Goal: Communication & Community: Answer question/provide support

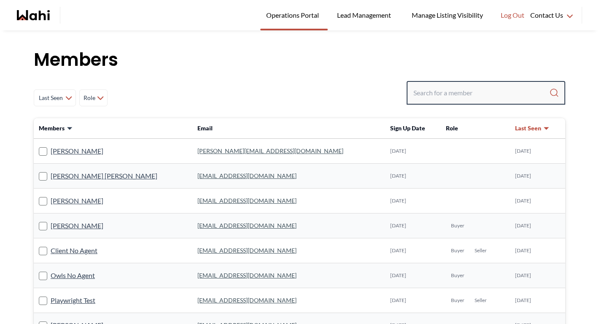
click at [459, 86] on input "Search input" at bounding box center [481, 92] width 136 height 15
paste input "[EMAIL_ADDRESS][DOMAIN_NAME]"
type input "[EMAIL_ADDRESS][DOMAIN_NAME]"
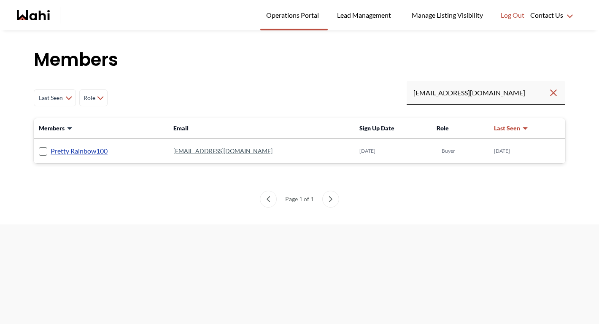
click at [95, 150] on link "Pretty Rainbow100" at bounding box center [79, 150] width 57 height 11
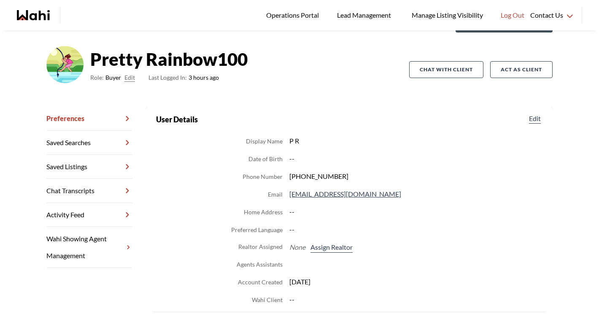
scroll to position [48, 0]
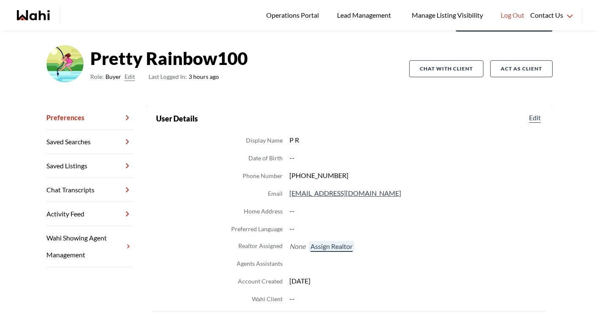
click at [330, 245] on button "Assign Realtor" at bounding box center [332, 246] width 46 height 11
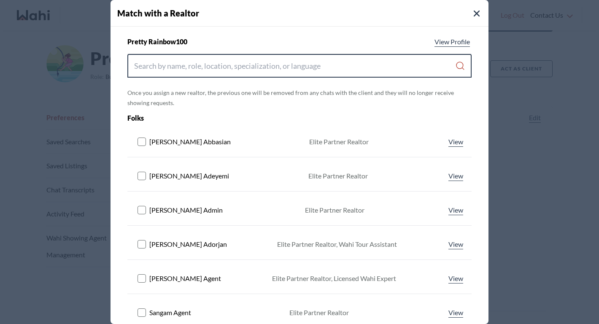
click at [266, 65] on input "Search input" at bounding box center [294, 65] width 321 height 15
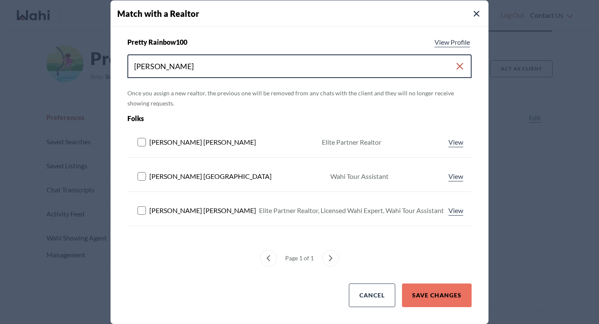
type input "michelle"
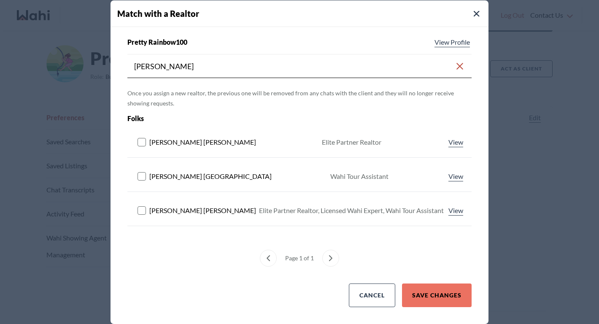
click at [142, 210] on rect at bounding box center [142, 210] width 8 height 8
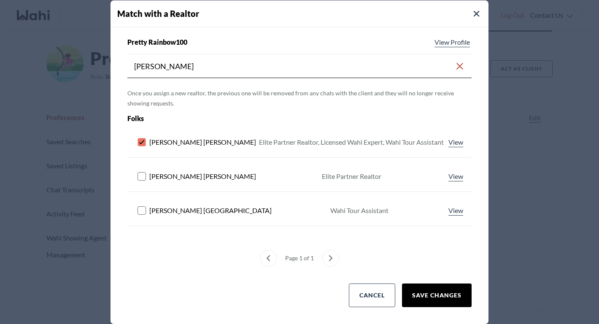
click at [460, 303] on button "Save Changes" at bounding box center [437, 295] width 70 height 24
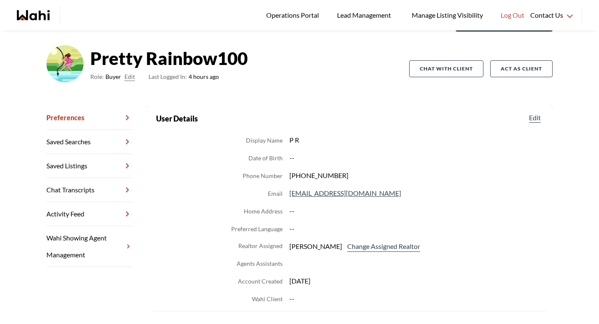
click at [98, 193] on link "Chat Transcripts" at bounding box center [89, 190] width 86 height 24
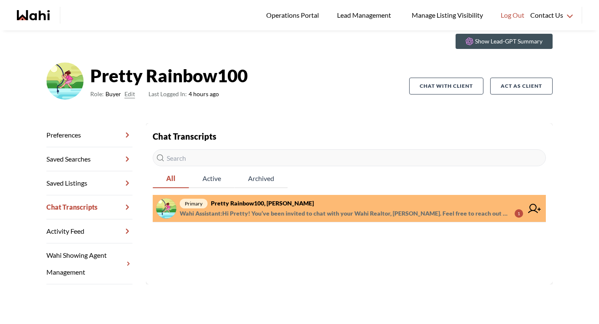
scroll to position [30, 0]
click at [237, 214] on span "Wahi Assistant : Hi Pretty! You’ve been invited to chat with your Wahi Realtor,…" at bounding box center [344, 213] width 328 height 10
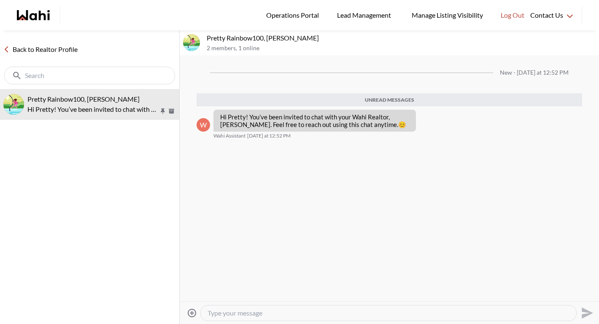
click at [70, 50] on link "Back to Realtor Profile" at bounding box center [40, 49] width 81 height 11
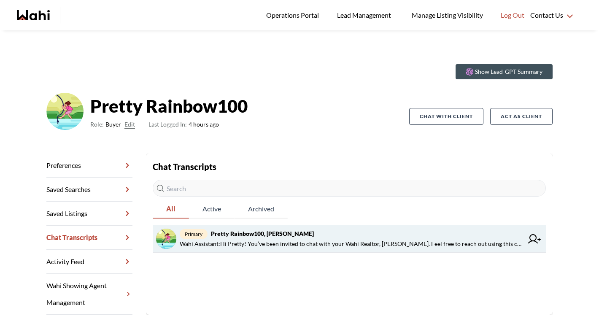
click at [256, 242] on span "Wahi Assistant : Hi Pretty! You’ve been invited to chat with your Wahi Realtor,…" at bounding box center [351, 244] width 343 height 10
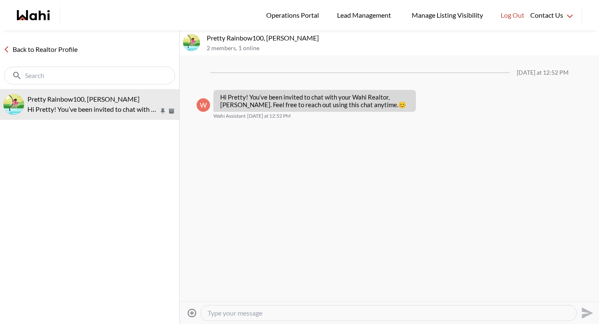
click at [62, 44] on link "Back to Realtor Profile" at bounding box center [40, 49] width 81 height 11
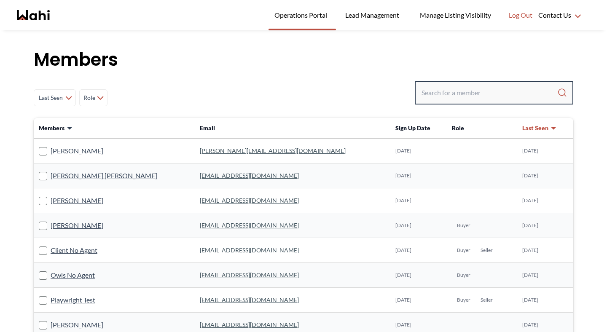
click at [472, 89] on input "Search input" at bounding box center [489, 92] width 136 height 15
type input "michelle"
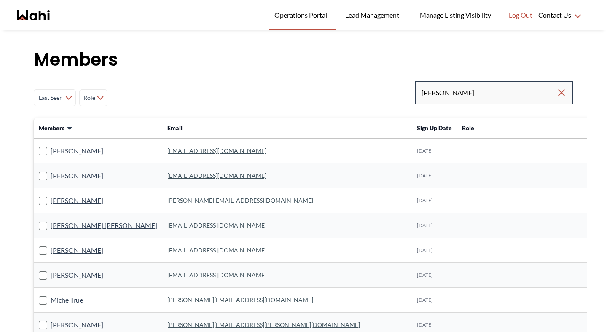
click at [481, 99] on input "michelle" at bounding box center [488, 92] width 135 height 15
type input "michelle ryckman"
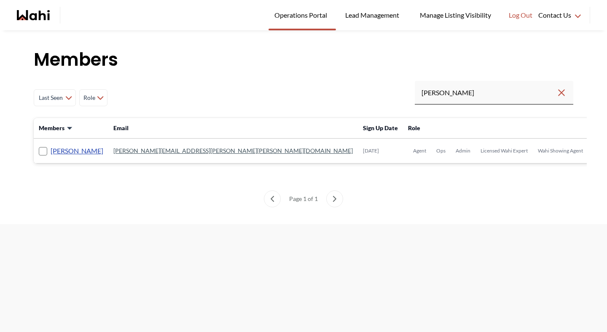
click at [91, 149] on link "[PERSON_NAME]" at bounding box center [77, 150] width 53 height 11
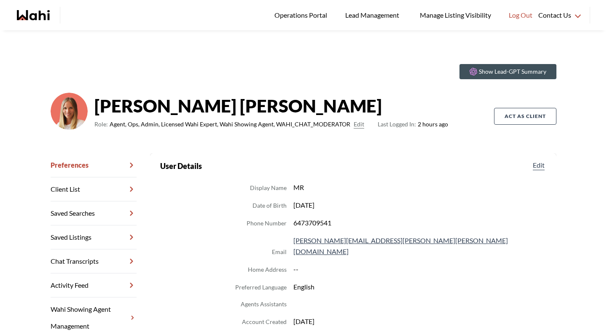
click at [101, 257] on link "Chat Transcripts" at bounding box center [94, 262] width 86 height 24
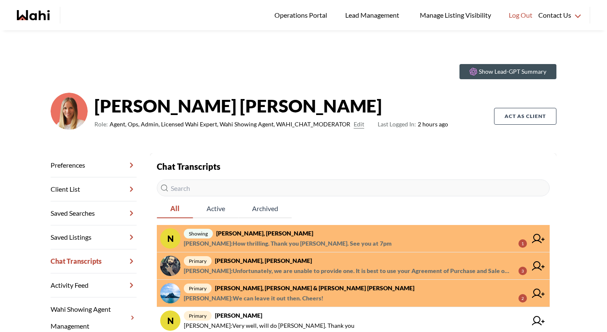
scroll to position [19, 0]
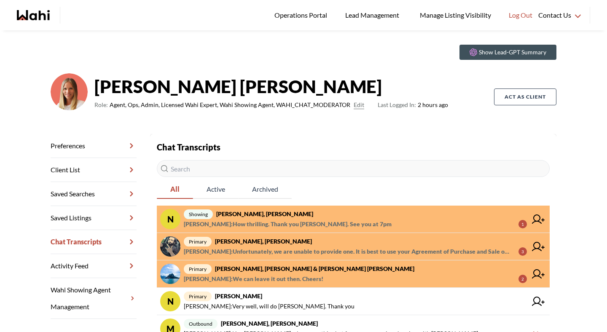
click at [251, 214] on strong "[PERSON_NAME], [PERSON_NAME]" at bounding box center [264, 213] width 97 height 7
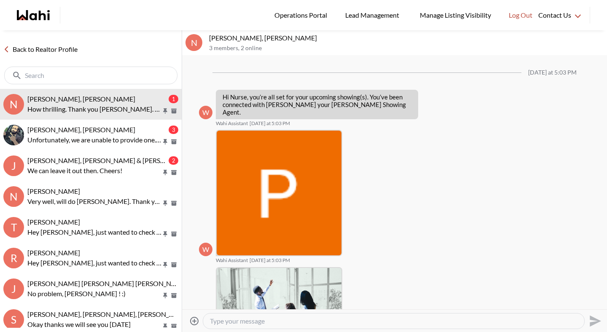
scroll to position [340, 0]
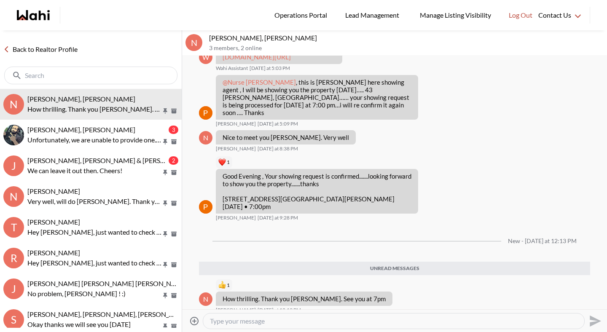
click at [55, 48] on link "Back to Realtor Profile" at bounding box center [40, 49] width 81 height 11
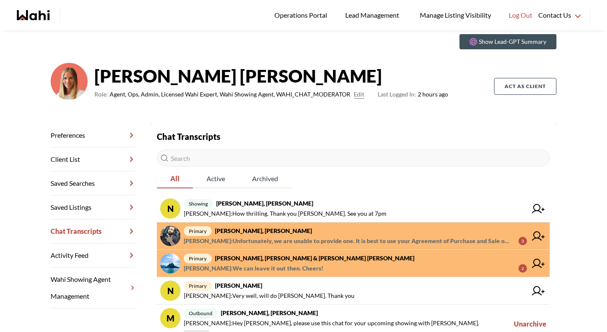
scroll to position [30, 0]
click at [251, 234] on span "primary Saeid Kanani, Michelle" at bounding box center [355, 230] width 343 height 10
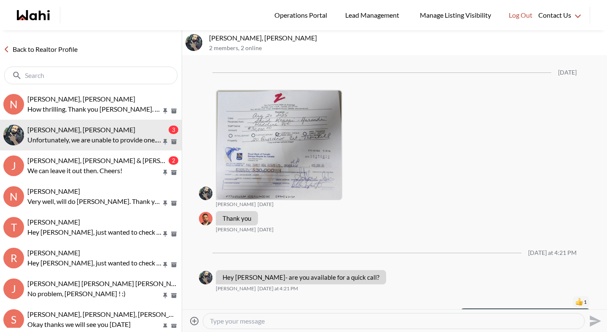
scroll to position [1058, 0]
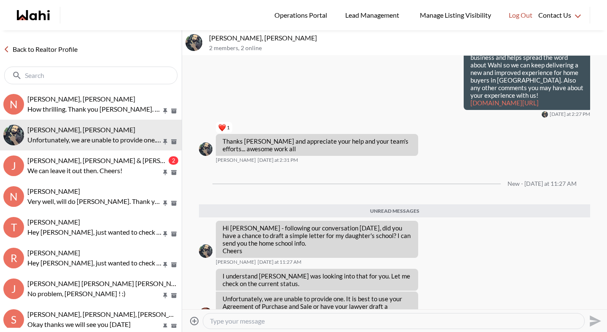
click at [58, 49] on link "Back to Realtor Profile" at bounding box center [40, 49] width 81 height 11
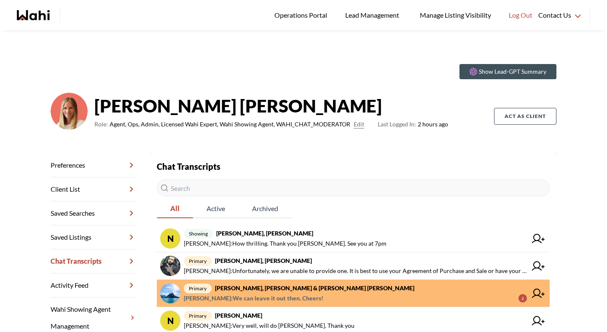
click at [239, 290] on strong "Jason Brown, Jason & Lauryn Vaz-Brown, Michelle" at bounding box center [314, 287] width 199 height 7
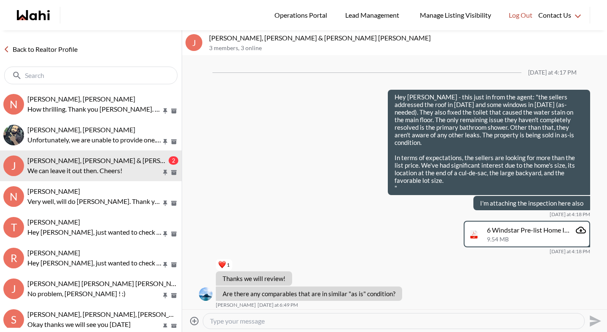
scroll to position [1525, 0]
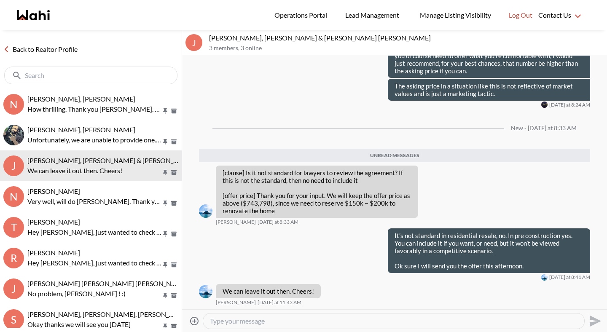
click at [67, 48] on link "Back to Realtor Profile" at bounding box center [40, 49] width 81 height 11
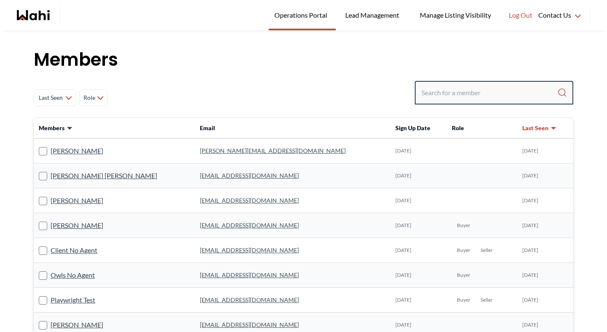
click at [486, 97] on input "Search input" at bounding box center [489, 92] width 136 height 15
type input "faraz aza"
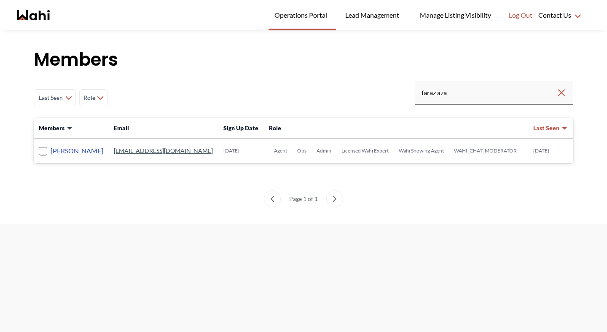
click at [78, 153] on link "[PERSON_NAME]" at bounding box center [77, 150] width 53 height 11
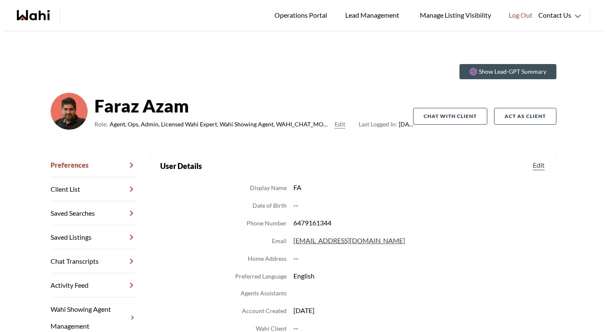
click at [86, 260] on link "Chat Transcripts" at bounding box center [94, 262] width 86 height 24
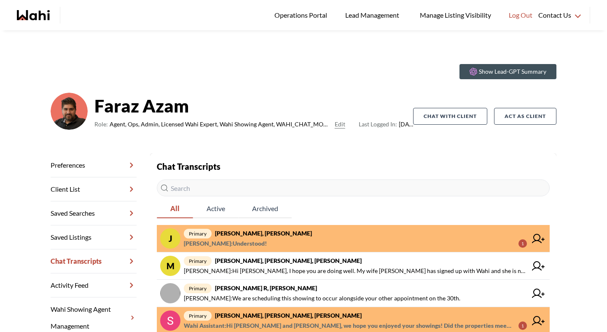
click at [247, 242] on span "Josh Hortaleza : Understood!" at bounding box center [225, 244] width 83 height 10
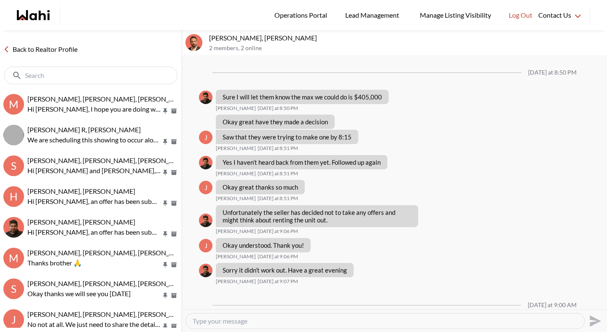
scroll to position [772, 0]
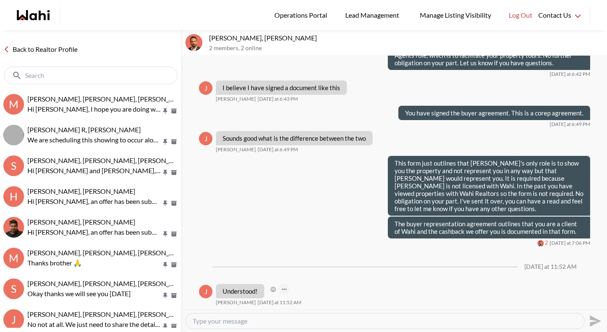
click at [279, 289] on button "Open Message Actions Menu" at bounding box center [284, 289] width 11 height 11
click at [274, 290] on div "Mark as unread Delete" at bounding box center [394, 183] width 425 height 254
click at [272, 289] on icon "Open Reaction Selector" at bounding box center [273, 289] width 5 height 5
click at [303, 271] on button "Select Reaction: Thumbs up" at bounding box center [298, 271] width 17 height 17
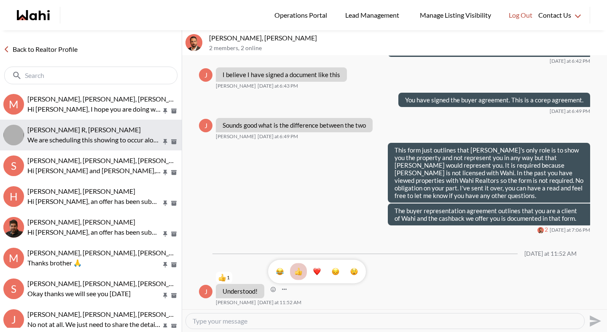
click at [71, 135] on p "We are scheduling this showing to occur alongside your other appointment on the…" at bounding box center [94, 140] width 134 height 10
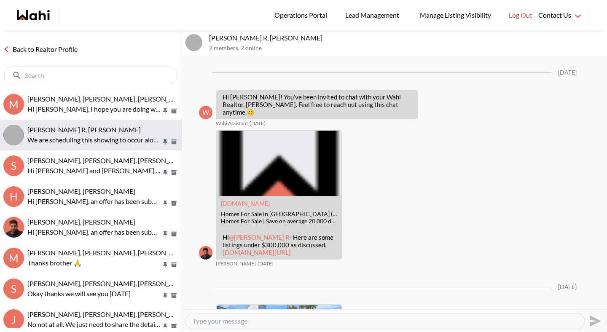
scroll to position [392, 0]
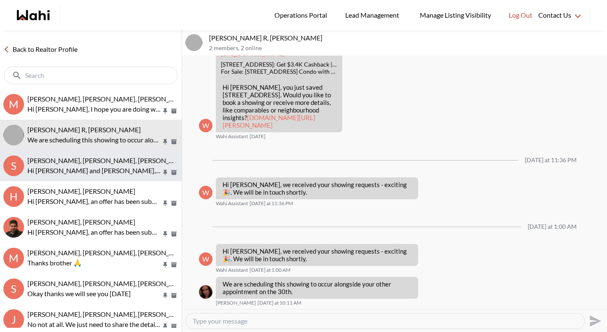
click at [68, 162] on span "Sunil Murali, Ana Rodriguez, Faraz" at bounding box center [108, 160] width 163 height 8
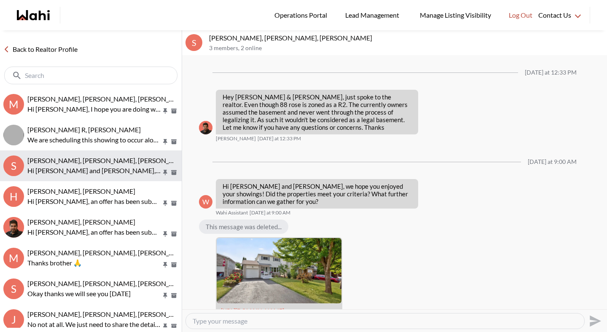
scroll to position [902, 0]
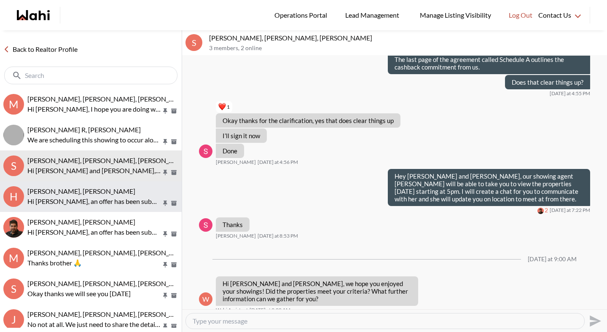
click at [71, 190] on span "Hakim Mohamed, Faraz" at bounding box center [81, 191] width 108 height 8
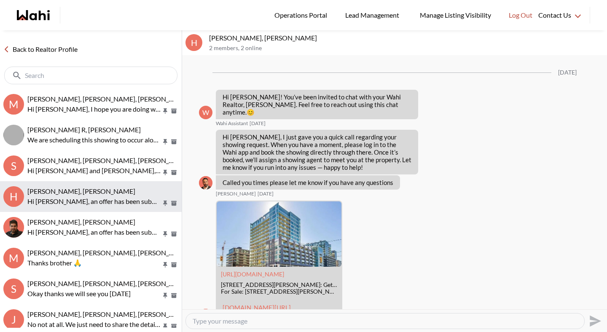
scroll to position [488, 0]
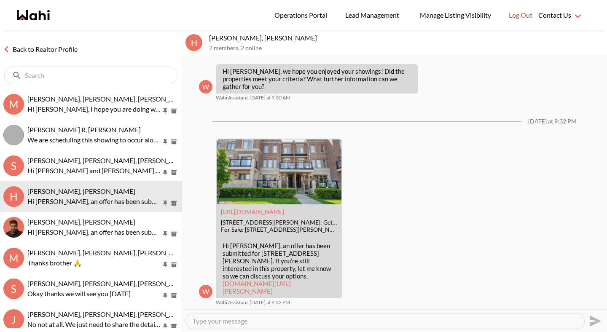
click at [64, 51] on link "Back to Realtor Profile" at bounding box center [40, 49] width 81 height 11
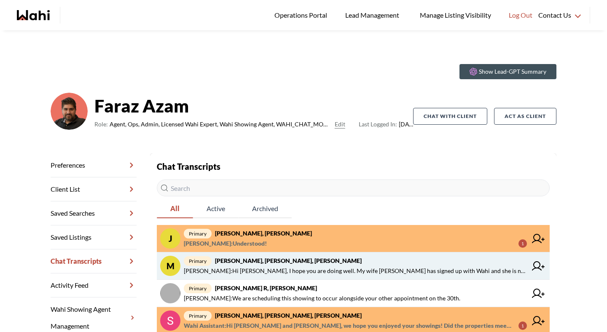
click at [287, 261] on strong "Mahad Ahmed, Fatima Mohamoud, Faraz" at bounding box center [288, 260] width 147 height 7
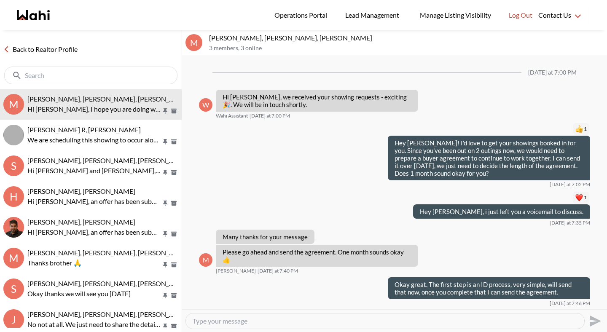
scroll to position [661, 0]
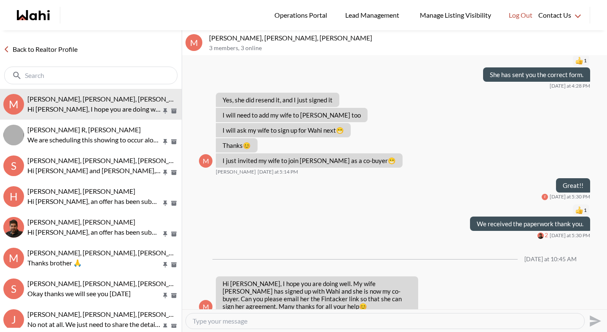
click at [281, 319] on textarea "Type your message" at bounding box center [385, 321] width 385 height 8
drag, startPoint x: 224, startPoint y: 319, endPoint x: 572, endPoint y: 279, distance: 350.1
click at [572, 279] on div "M Mahad Ahmed, Fatima Mohamoud, Faraz 3 members , 3 online Last Monday at 7:00 …" at bounding box center [394, 181] width 425 height 302
click at [443, 321] on textarea "Hi Mahad. Can you please send me your wife's email a" at bounding box center [385, 321] width 385 height 8
drag, startPoint x: 396, startPoint y: 320, endPoint x: 224, endPoint y: 320, distance: 172.0
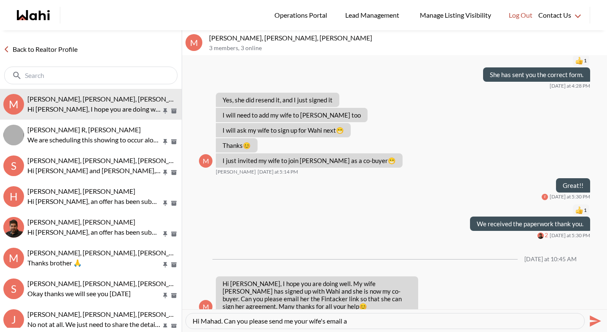
click at [224, 320] on textarea "Hi Mahad. Can you please send me your wife's email a" at bounding box center [385, 321] width 385 height 8
type textarea "Hi Mahad. I have sent your wife the fintracker."
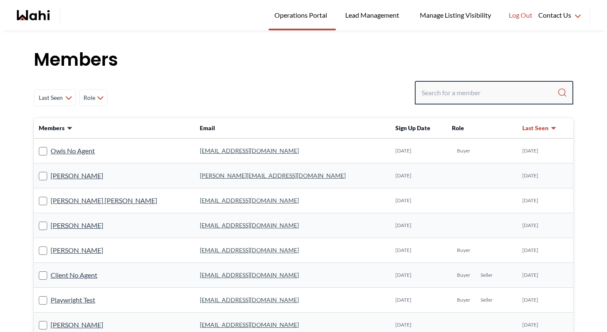
click at [453, 91] on input "Search input" at bounding box center [489, 92] width 136 height 15
type input "barbara fun"
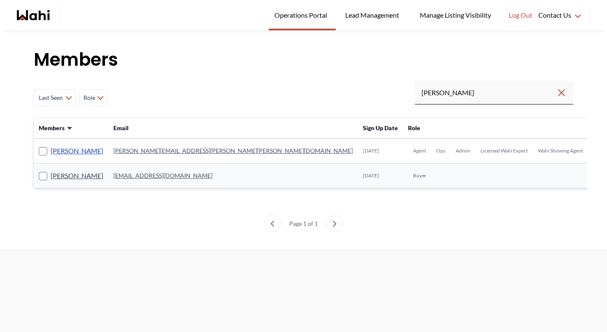
click at [67, 153] on link "Barbara Funt" at bounding box center [77, 150] width 53 height 11
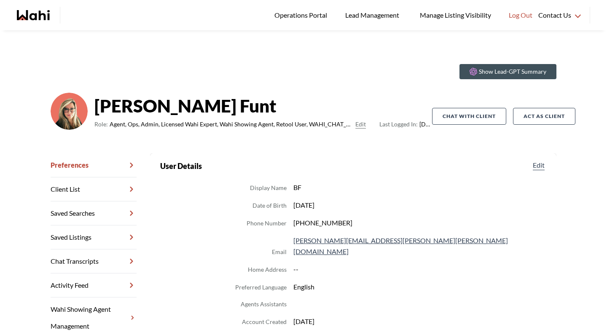
click at [96, 257] on link "Chat Transcripts" at bounding box center [94, 262] width 86 height 24
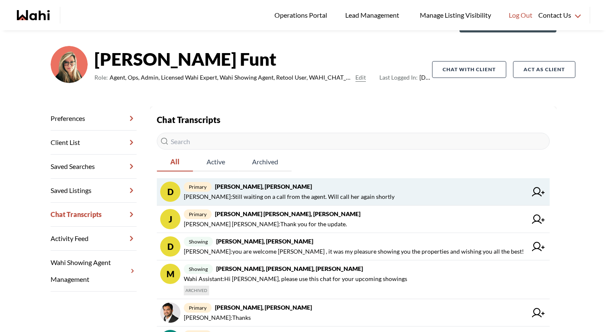
scroll to position [95, 0]
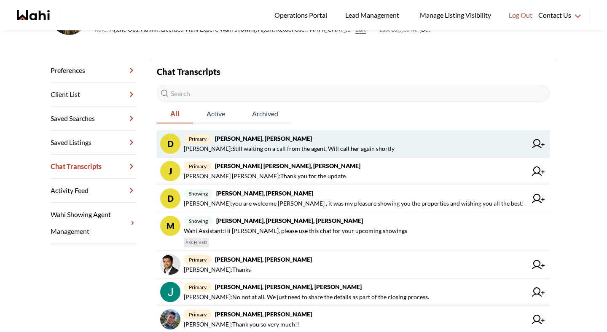
click at [252, 153] on span "Barbara Funt : Still waiting on a call from the agent. Will call her again shor…" at bounding box center [289, 149] width 211 height 10
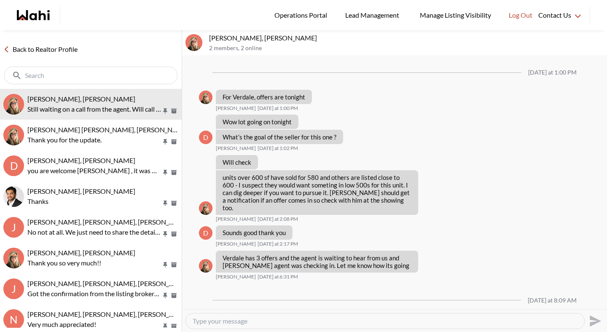
scroll to position [586, 0]
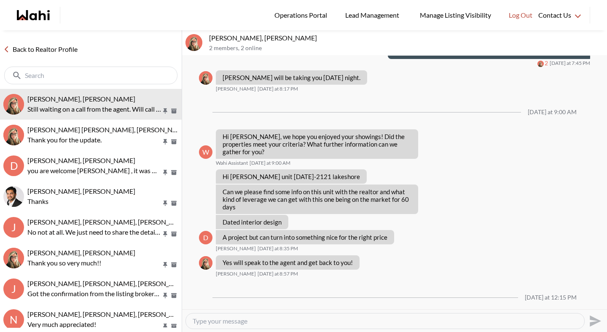
click at [53, 50] on link "Back to Realtor Profile" at bounding box center [40, 49] width 81 height 11
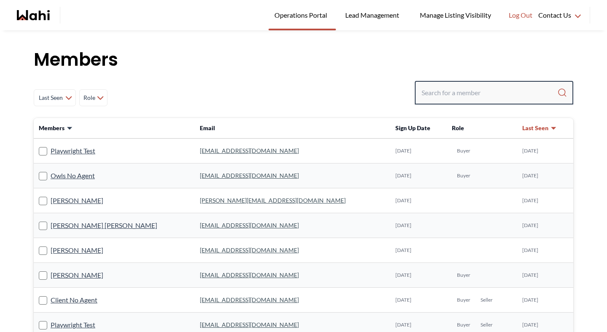
click at [446, 86] on input "Search input" at bounding box center [489, 92] width 136 height 15
type input "behnam"
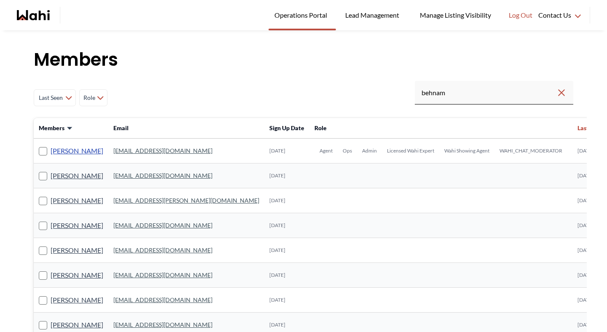
click at [82, 151] on link "Behnam Fazili" at bounding box center [77, 150] width 53 height 11
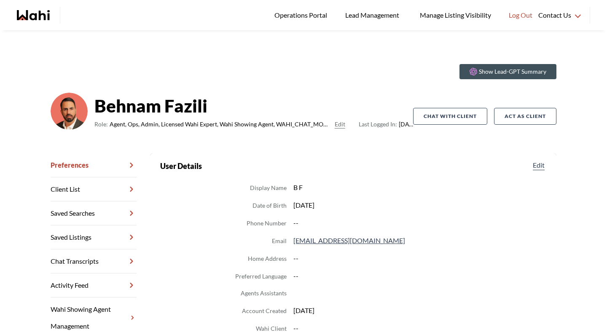
click at [91, 256] on link "Chat Transcripts" at bounding box center [94, 262] width 86 height 24
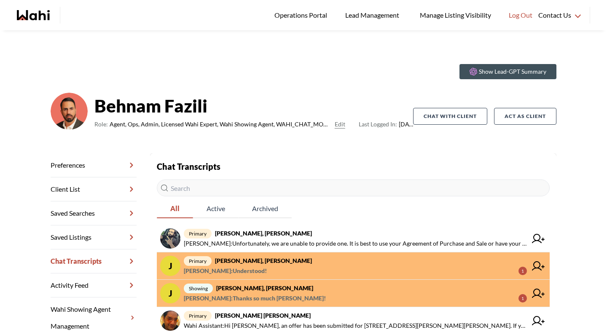
click at [269, 264] on span "primary Josh Hortaleza, Behnam" at bounding box center [355, 261] width 343 height 10
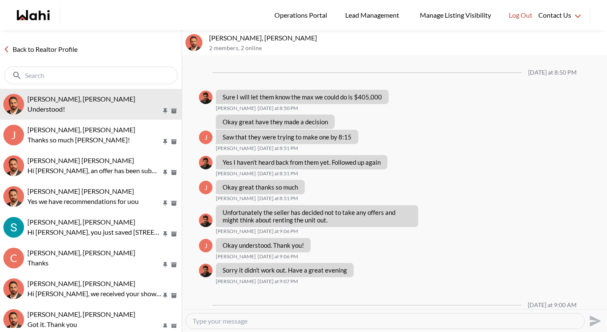
scroll to position [785, 0]
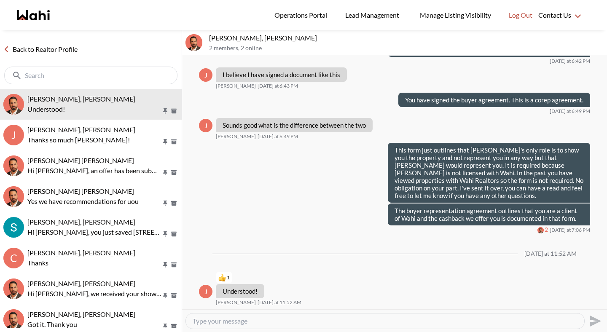
click at [53, 46] on link "Back to Realtor Profile" at bounding box center [40, 49] width 81 height 11
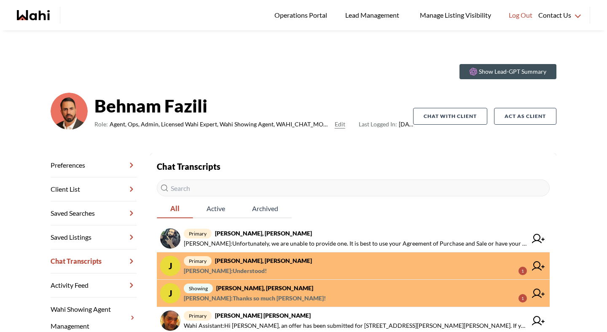
scroll to position [27, 0]
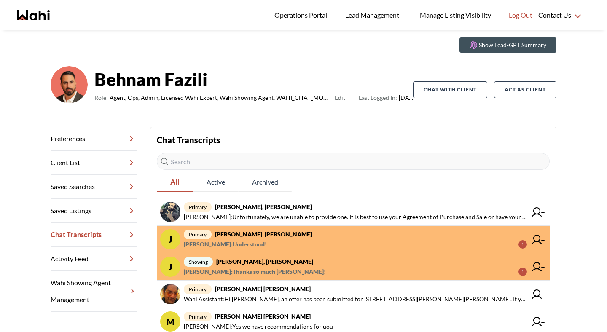
click at [249, 274] on span "Khalid Rizkana : Thanks so much Khalid!" at bounding box center [255, 272] width 142 height 10
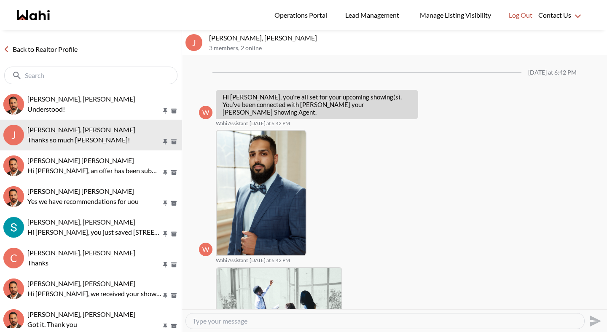
scroll to position [279, 0]
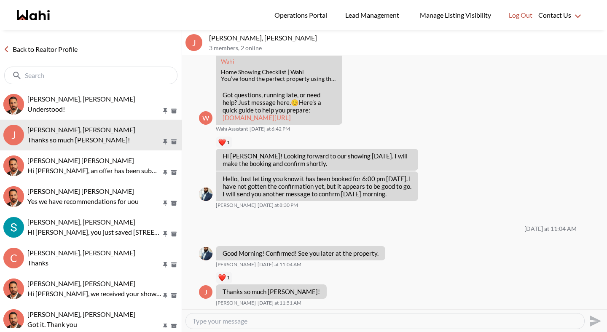
click at [70, 50] on link "Back to Realtor Profile" at bounding box center [40, 49] width 81 height 11
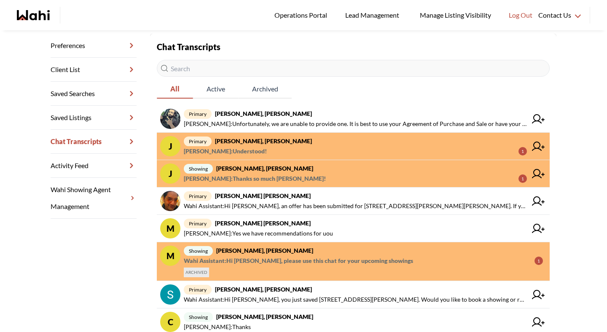
click at [250, 258] on span "Wahi Assistant : Hi khalid, please use this chat for your upcoming showings" at bounding box center [298, 261] width 229 height 10
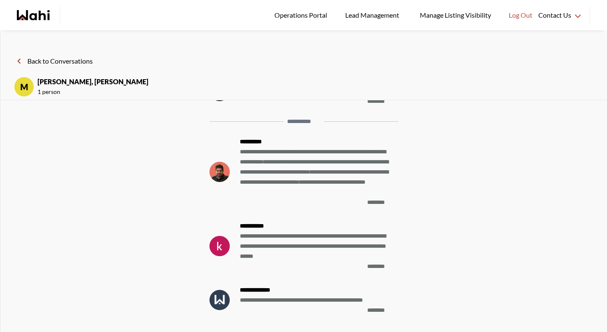
click at [56, 59] on button "Back to Conversations" at bounding box center [53, 61] width 79 height 11
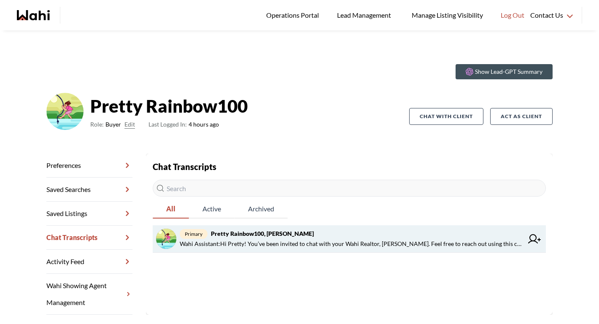
click at [266, 244] on span "Wahi Assistant : Hi Pretty! You’ve been invited to chat with your Wahi Realtor,…" at bounding box center [351, 244] width 343 height 10
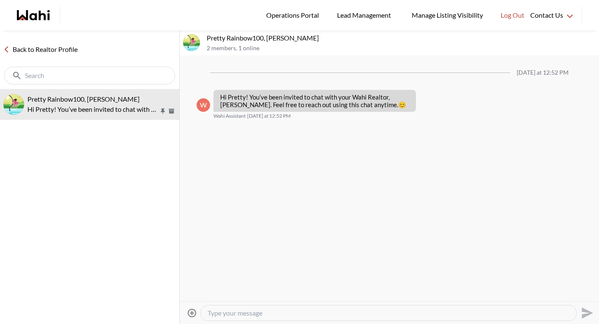
click at [30, 51] on link "Back to Realtor Profile" at bounding box center [40, 49] width 81 height 11
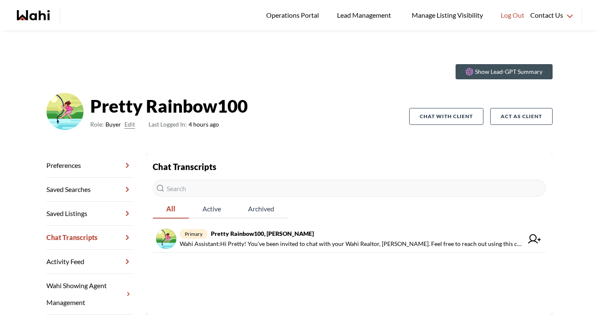
click at [98, 214] on link "Saved Listings" at bounding box center [89, 213] width 86 height 24
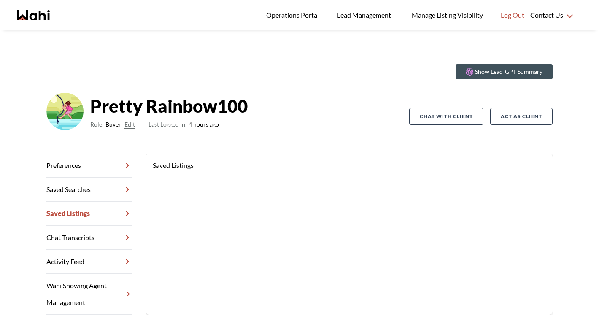
click at [97, 169] on link "Preferences" at bounding box center [89, 165] width 86 height 24
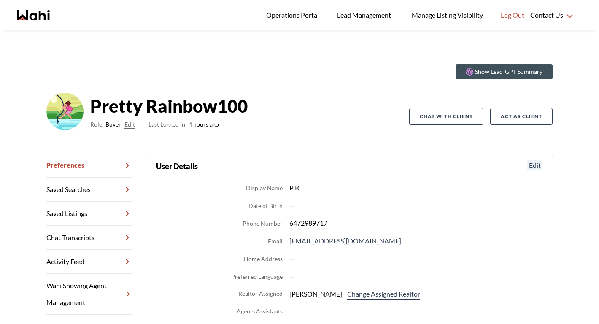
click at [533, 166] on button "Edit" at bounding box center [534, 165] width 15 height 10
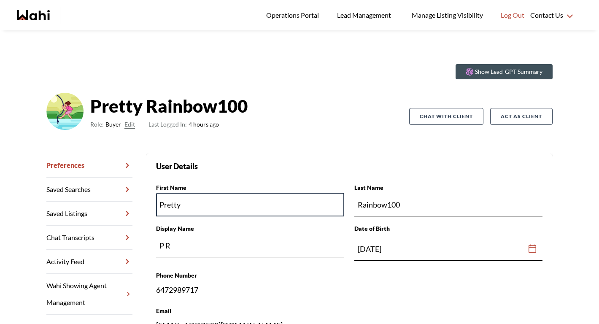
drag, startPoint x: 218, startPoint y: 213, endPoint x: 157, endPoint y: 205, distance: 61.2
click at [157, 205] on input "Pretty" at bounding box center [250, 205] width 188 height 24
type input "[PERSON_NAME]"
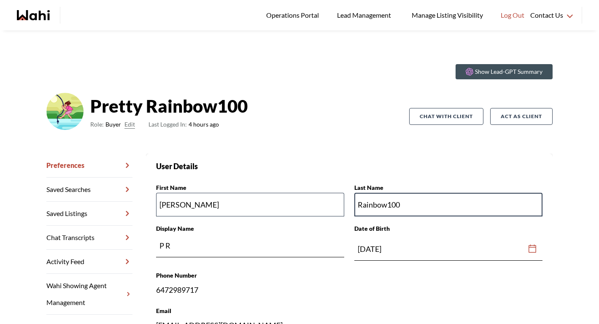
drag, startPoint x: 410, startPoint y: 204, endPoint x: 344, endPoint y: 204, distance: 65.8
click at [344, 204] on section "User Details First Name [PERSON_NAME] Last Name Rainbow100 Display Name P R Dat…" at bounding box center [349, 324] width 386 height 328
type input "Kalyan"
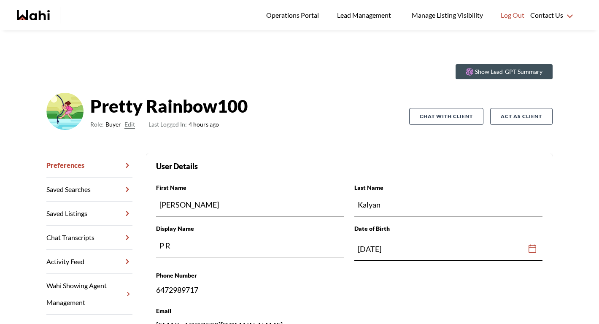
click at [367, 166] on section "User Details" at bounding box center [349, 166] width 386 height 12
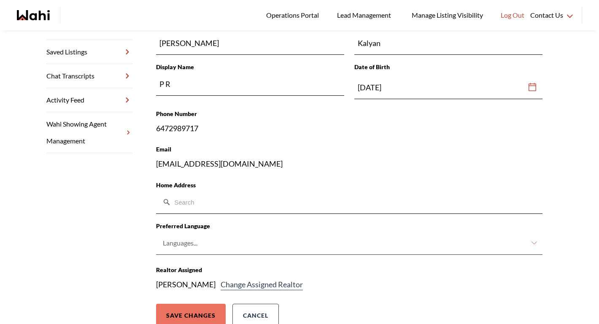
scroll to position [187, 0]
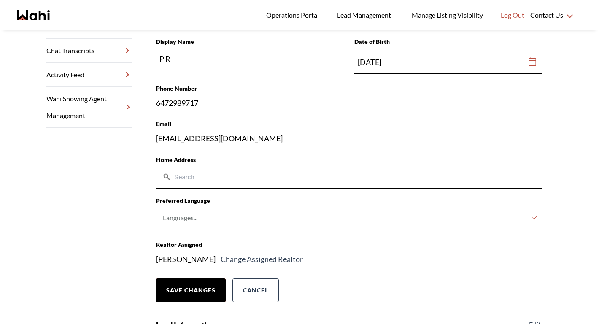
click at [202, 287] on button "Save Changes" at bounding box center [191, 290] width 70 height 24
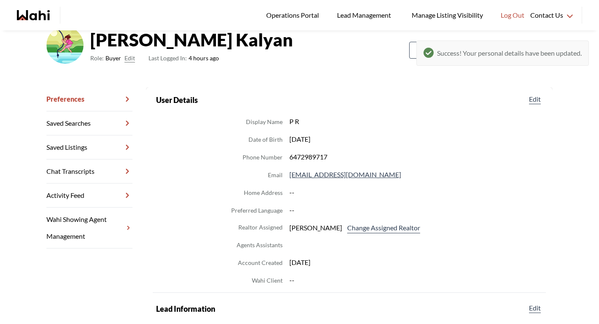
scroll to position [64, 0]
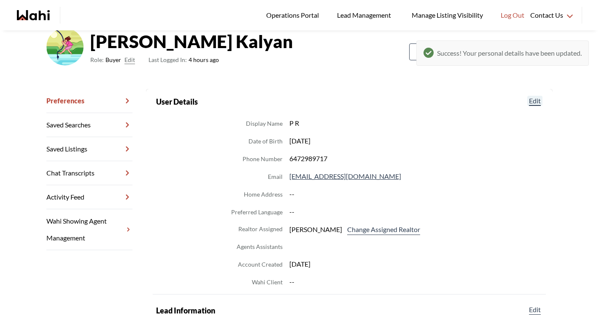
click at [534, 99] on button "Edit" at bounding box center [534, 101] width 15 height 10
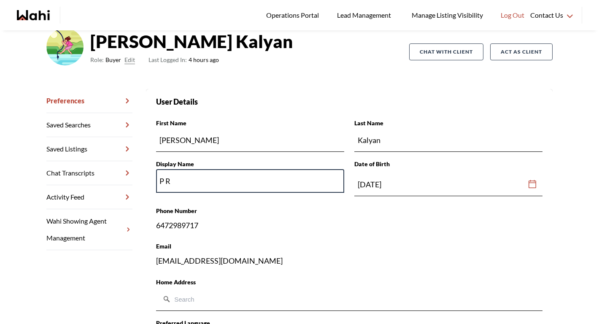
click at [245, 184] on input "P R" at bounding box center [250, 181] width 188 height 24
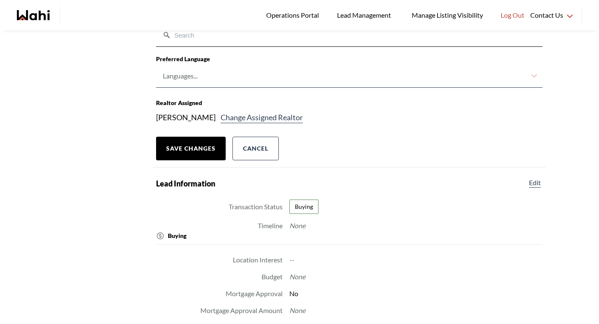
type input "P K"
click at [203, 153] on button "Save Changes" at bounding box center [191, 149] width 70 height 24
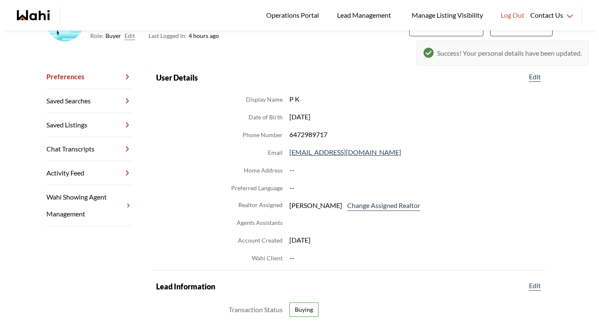
scroll to position [0, 0]
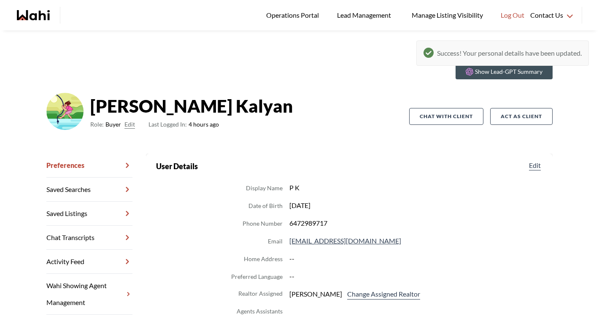
click at [96, 239] on link "Chat Transcripts" at bounding box center [89, 237] width 86 height 24
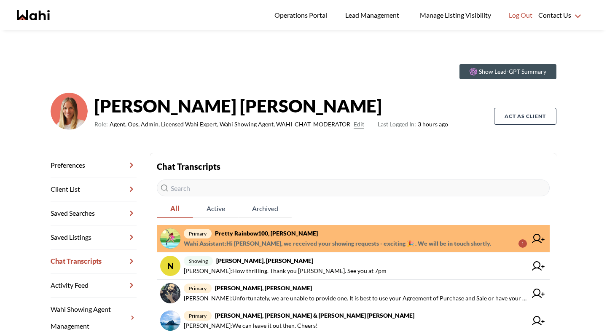
click at [284, 240] on span "Wahi Assistant : Hi [PERSON_NAME], we received your showing requests - exciting…" at bounding box center [337, 244] width 307 height 10
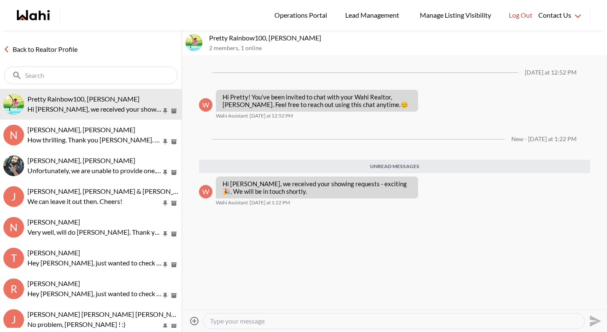
click at [61, 49] on link "Back to Realtor Profile" at bounding box center [40, 49] width 81 height 11
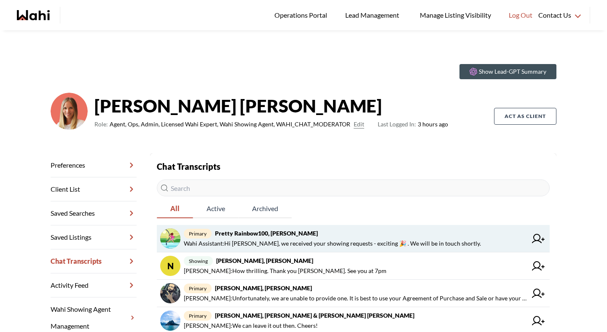
click at [306, 234] on span "primary Pretty Rainbow100, [PERSON_NAME]" at bounding box center [355, 233] width 343 height 10
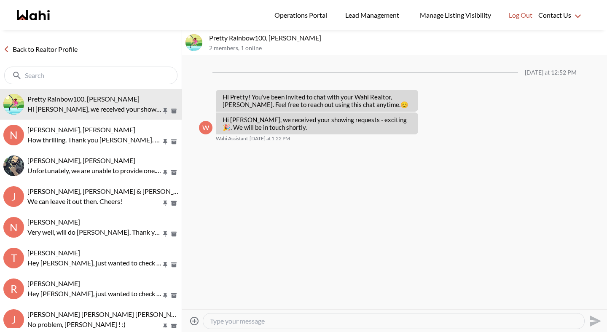
click at [53, 46] on link "Back to Realtor Profile" at bounding box center [40, 49] width 81 height 11
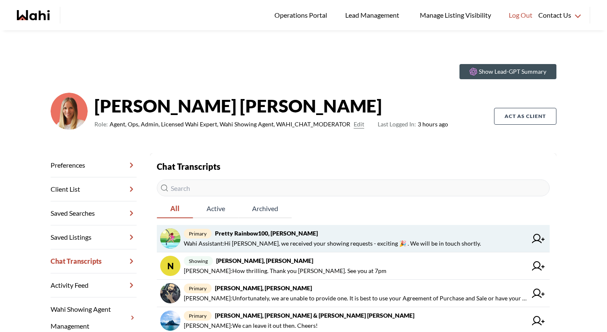
click at [241, 234] on strong "Pretty Rainbow100, [PERSON_NAME]" at bounding box center [266, 233] width 103 height 7
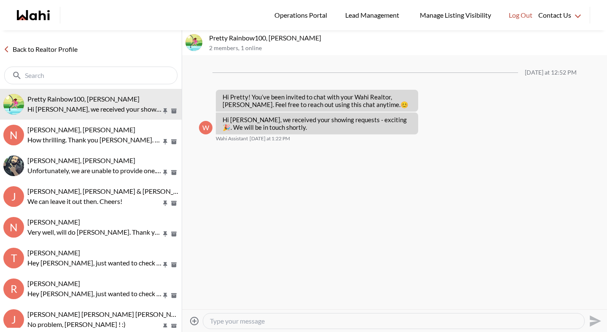
click at [49, 50] on link "Back to Realtor Profile" at bounding box center [40, 49] width 81 height 11
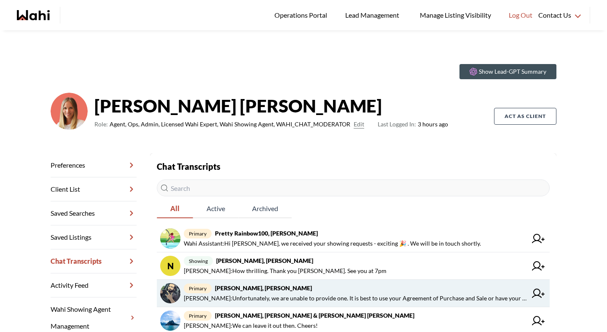
click at [261, 293] on span "primary [PERSON_NAME], [PERSON_NAME]" at bounding box center [355, 288] width 343 height 10
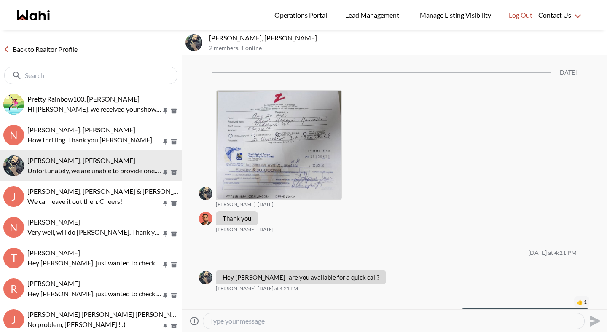
scroll to position [1038, 0]
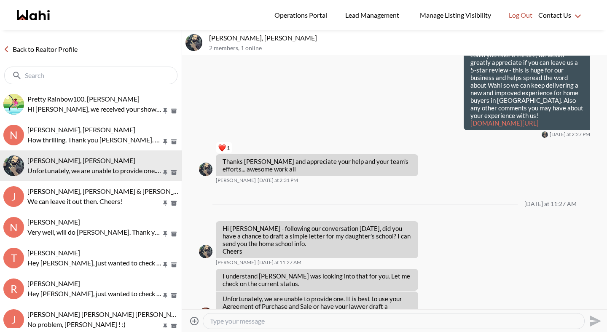
click at [254, 319] on textarea "Type your message" at bounding box center [394, 321] width 368 height 8
type textarea "When you have a moment [PERSON_NAME], can you please let me know who your lawye…"
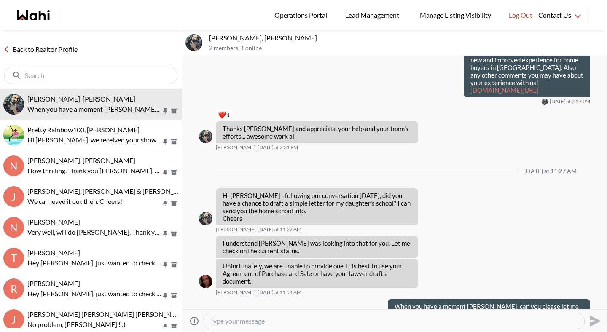
click at [41, 48] on link "Back to Realtor Profile" at bounding box center [40, 49] width 81 height 11
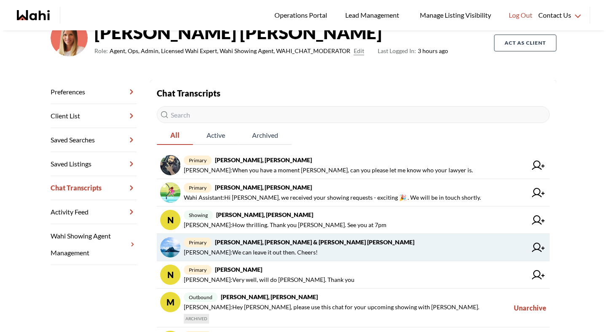
scroll to position [75, 0]
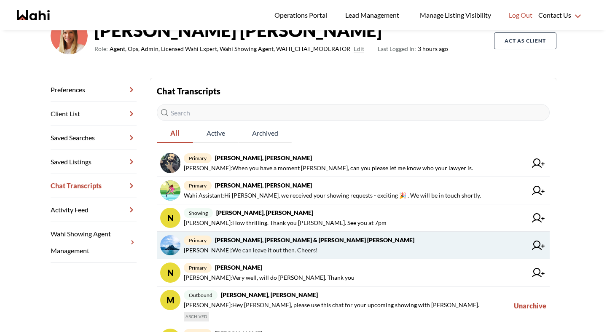
click at [257, 243] on strong "[PERSON_NAME], [PERSON_NAME] & [PERSON_NAME] [PERSON_NAME]" at bounding box center [314, 239] width 199 height 7
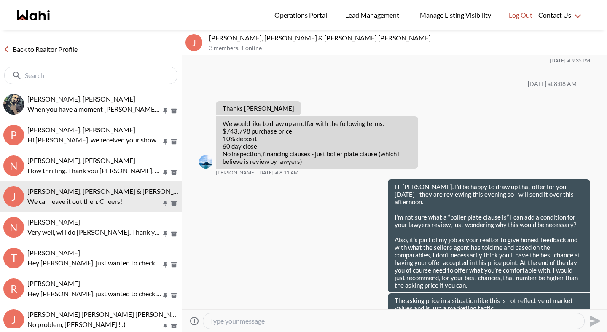
scroll to position [1243, 0]
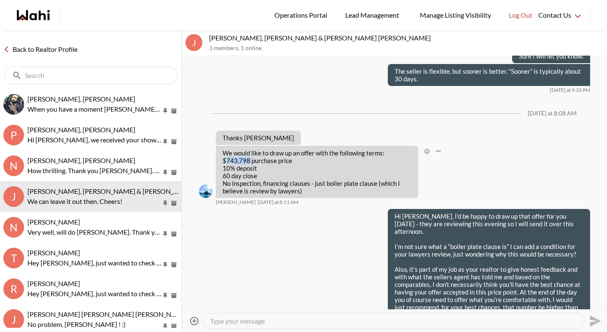
drag, startPoint x: 226, startPoint y: 207, endPoint x: 251, endPoint y: 207, distance: 24.4
click at [251, 195] on p "We would like to draw up an offer with the following terms: $743,798 purchase p…" at bounding box center [317, 172] width 189 height 46
copy p "743,798"
click at [236, 319] on textarea "Type your message" at bounding box center [394, 321] width 368 height 8
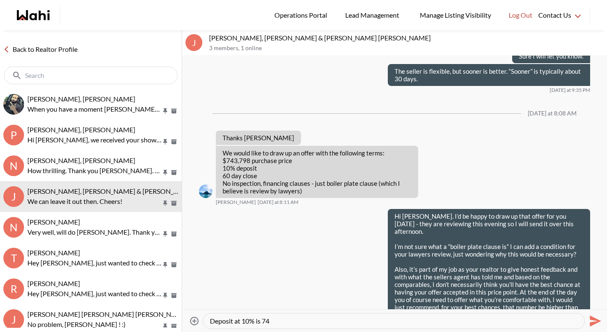
drag, startPoint x: 262, startPoint y: 322, endPoint x: 269, endPoint y: 322, distance: 6.7
click at [269, 322] on textarea "Hey [PERSON_NAME] and [PERSON_NAME], about to send the offer over. Confirming t…" at bounding box center [394, 321] width 368 height 8
paste textarea ",379.90"
click at [263, 321] on textarea "Hey [PERSON_NAME] and [PERSON_NAME], about to send the offer over. Confirming t…" at bounding box center [394, 321] width 368 height 8
click at [308, 319] on textarea "Hey [PERSON_NAME] and [PERSON_NAME], about to send the offer over. Confirming t…" at bounding box center [394, 321] width 368 height 8
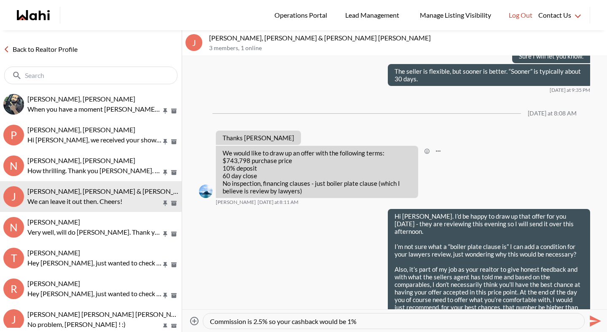
scroll to position [59, 0]
type textarea "Hey [PERSON_NAME] and [PERSON_NAME], about to send the offer over. Confirming t…"
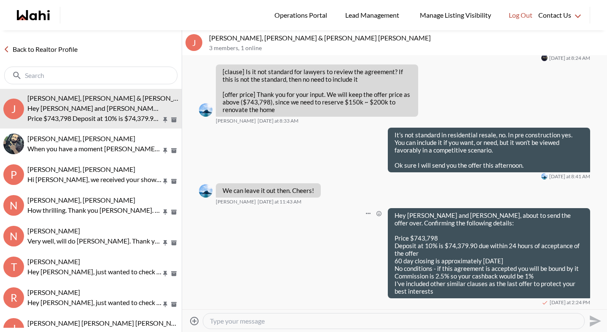
click at [517, 265] on p "Price $743,798 Deposit at 10% is $74,379.90 due within 24 hours of acceptance o…" at bounding box center [489, 264] width 189 height 61
click at [366, 213] on icon "Open Message Actions Menu" at bounding box center [368, 213] width 5 height 1
click at [345, 189] on button "Edit Message" at bounding box center [339, 185] width 67 height 15
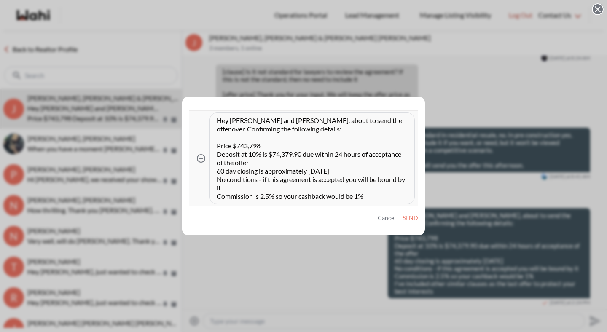
click at [301, 150] on textarea "Hey Jason and Laura, about to send the offer over. Confirming the following det…" at bounding box center [312, 158] width 191 height 84
type textarea "Hey Jason and Laura, about to send the offer over. Confirming the following det…"
click at [411, 219] on button "Send" at bounding box center [411, 218] width 16 height 7
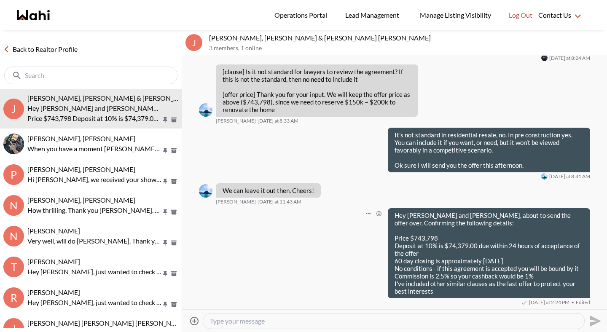
click at [255, 321] on textarea "Type your message" at bounding box center [394, 321] width 368 height 8
paste textarea "Gas Oven/Range, Microwave, Range Hood, Refrigerator, Stove, existing window tre…"
type textarea "Items included: Gas Oven/Range, Microwave, Range Hood, Refrigerator, Stove, exi…"
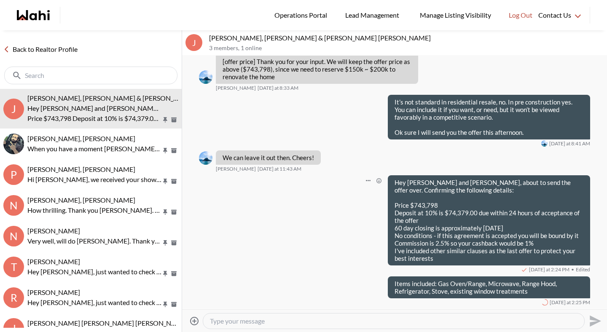
scroll to position [1605, 0]
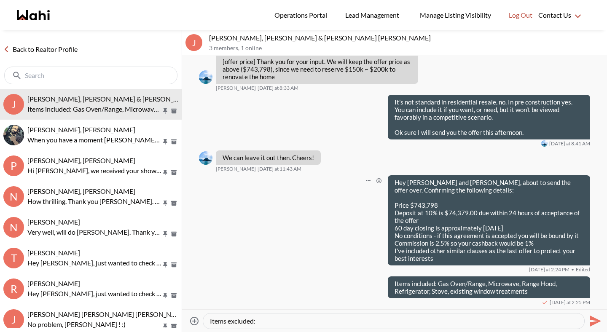
paste textarea "garage remotes, chest freezer, washer, dryer"
type textarea "Items excluded: garage remotes, chest freezer, washer, dryer"
click at [369, 284] on button "Open Message Actions Menu" at bounding box center [367, 281] width 11 height 11
click at [349, 255] on button "Edit Message" at bounding box center [339, 254] width 67 height 15
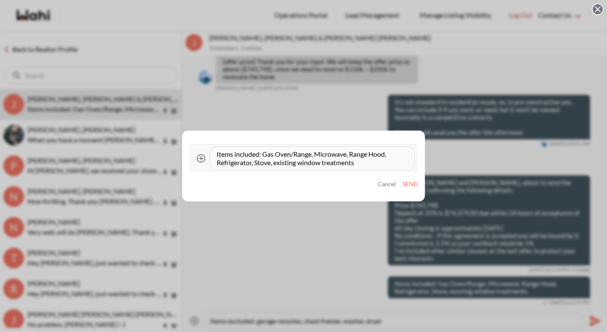
click at [380, 162] on textarea "Items included: Gas Oven/Range, Microwave, Range Hood, Refrigerator, Stove, exi…" at bounding box center [312, 158] width 191 height 17
type textarea "Items included: Gas Oven/Range, Microwave, Range Hood, Refrigerator, Stove, exi…"
click at [414, 182] on button "Send" at bounding box center [411, 184] width 16 height 7
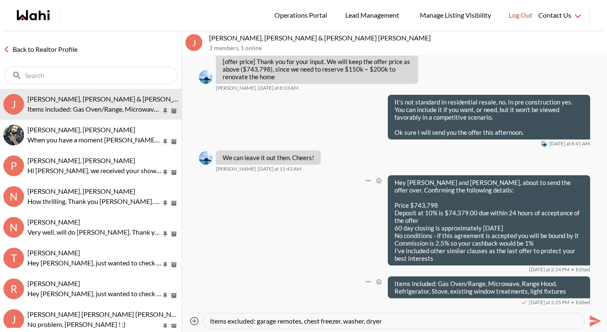
click at [398, 322] on textarea "Items excluded: garage remotes, chest freezer, washer, dryer" at bounding box center [394, 321] width 368 height 8
type textarea "Items excluded: garage remotes, chest freezer, washer, dryer Rental Item: Hot w…"
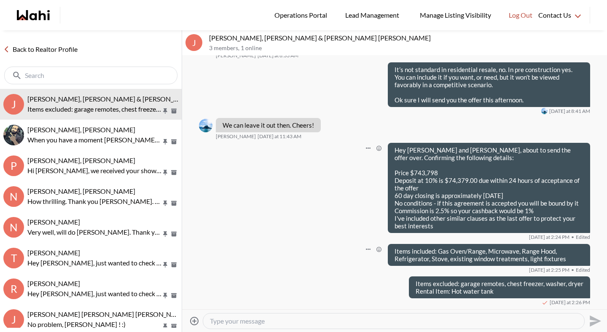
click at [219, 317] on textarea "Type your message" at bounding box center [394, 321] width 368 height 8
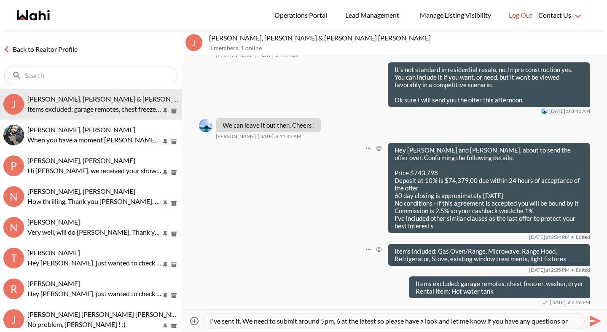
scroll to position [8, 0]
paste textarea "he"
type textarea "I've sent it. We need to submit around 5pm, 6 at the latest so please have a lo…"
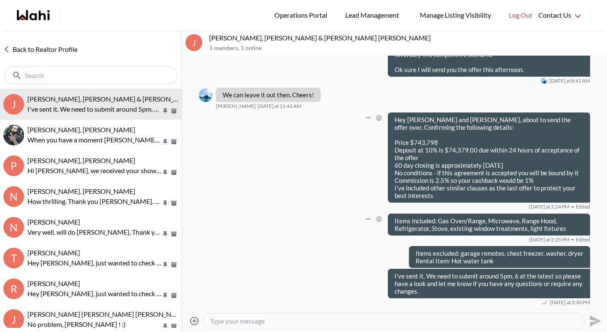
scroll to position [0, 0]
click at [62, 52] on link "Back to Realtor Profile" at bounding box center [40, 49] width 81 height 11
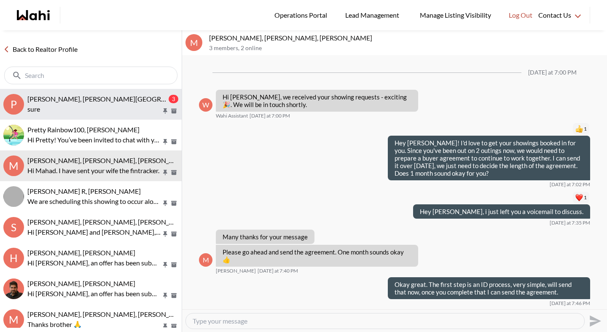
scroll to position [686, 0]
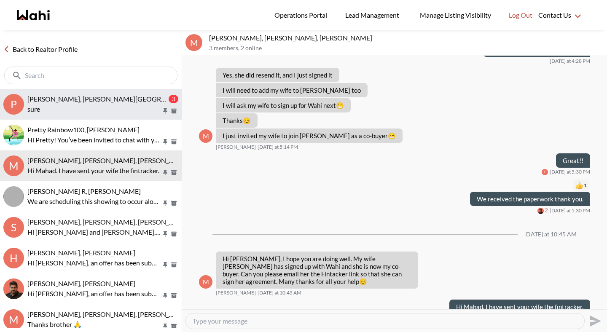
click at [57, 99] on span "Pradeep Pradhan, Shilpa Pradhan, Faraz" at bounding box center [115, 99] width 176 height 8
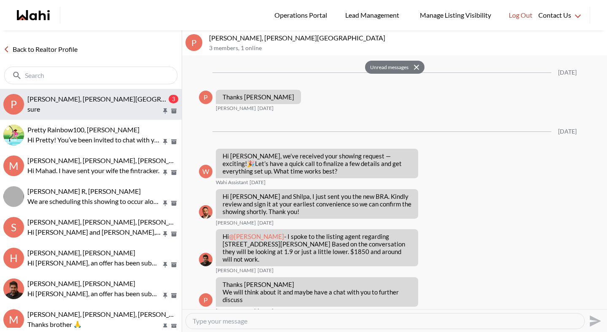
scroll to position [1033, 0]
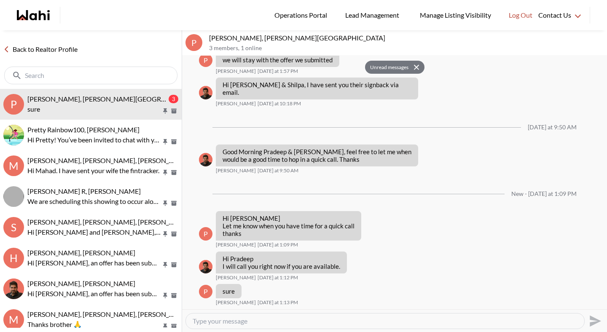
click at [50, 49] on link "Back to Realtor Profile" at bounding box center [40, 49] width 81 height 11
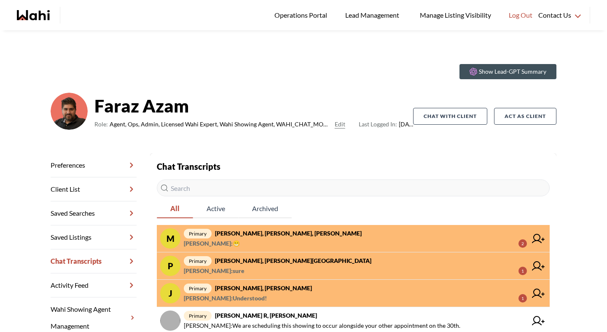
click at [298, 236] on strong "Mahad Ahmed, Fatima Mohamoud, Faraz" at bounding box center [288, 233] width 147 height 7
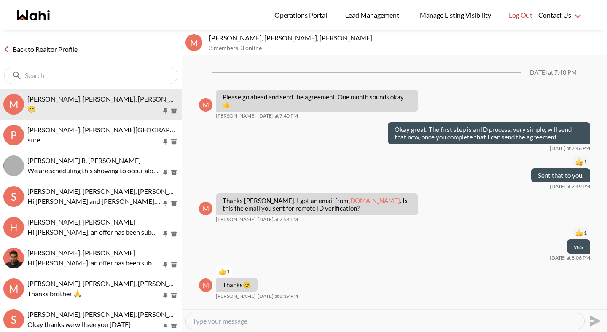
scroll to position [599, 0]
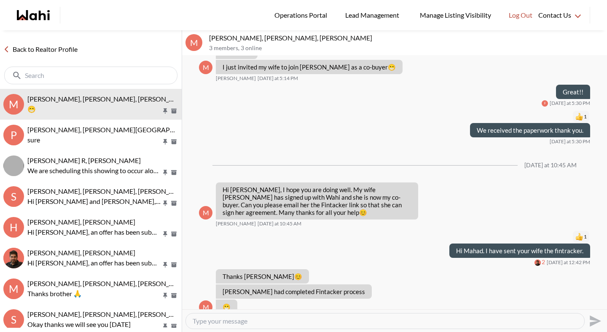
click at [272, 317] on textarea "Type your message" at bounding box center [385, 321] width 385 height 8
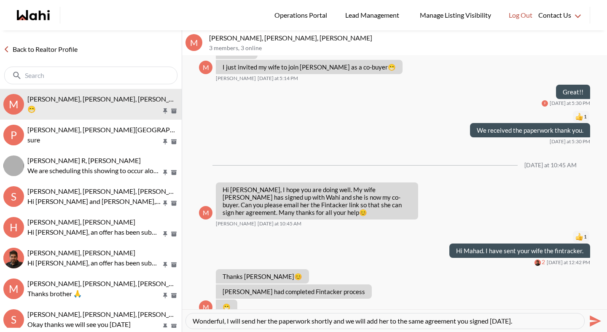
type textarea "Wonderful, I will send her the paperwork shortly and we will add her to the sam…"
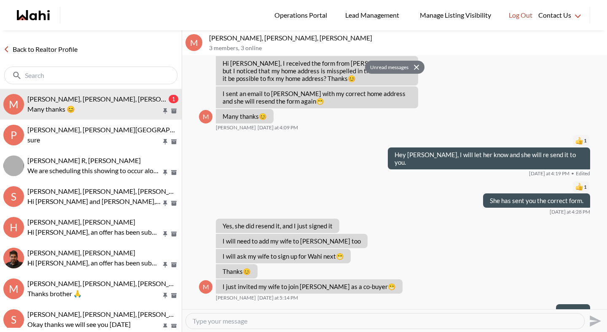
scroll to position [670, 0]
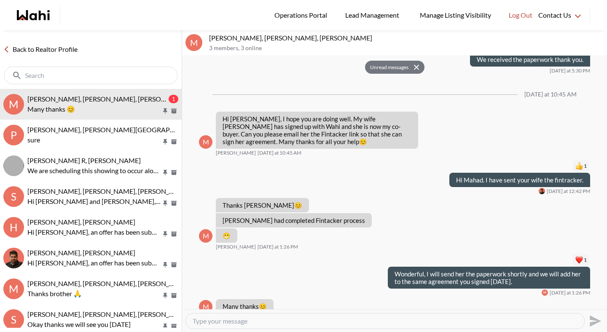
click at [227, 319] on textarea "Type your message" at bounding box center [385, 321] width 385 height 8
type textarea "S"
type textarea "Sent!"
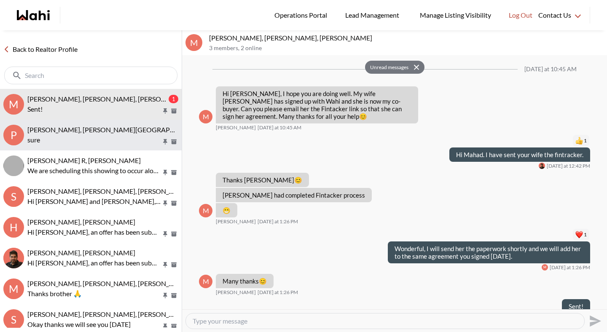
click at [107, 148] on button "P Pradeep Pradhan, Shilpa Pradhan, Faraz sure" at bounding box center [91, 135] width 182 height 31
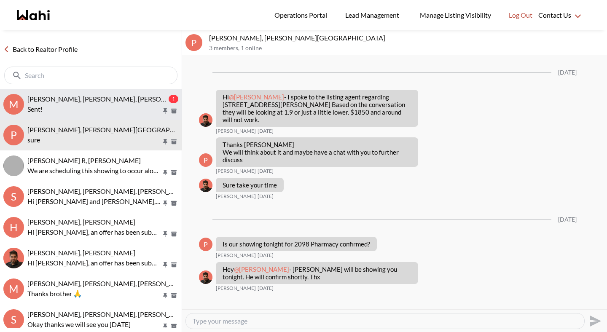
scroll to position [893, 0]
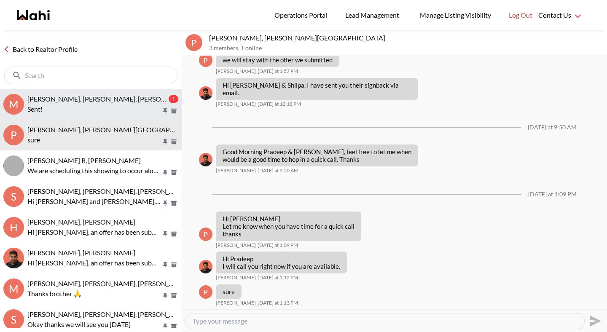
click at [107, 118] on button "M Mahad Ahmed, Fatima Mohamoud, Faraz 1 Sent!" at bounding box center [91, 104] width 182 height 31
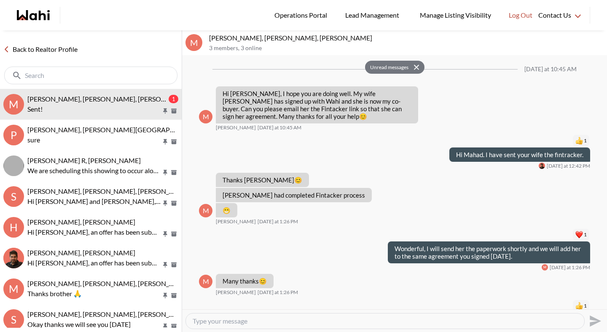
scroll to position [709, 0]
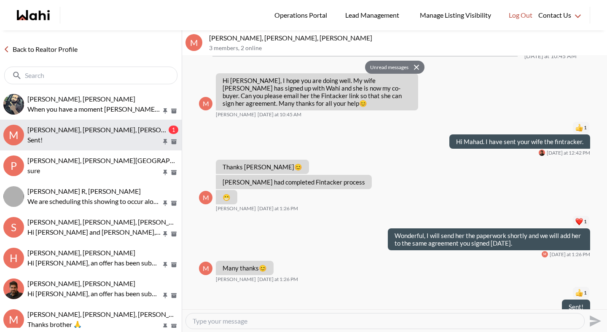
click at [53, 141] on p "Sent!" at bounding box center [94, 140] width 134 height 10
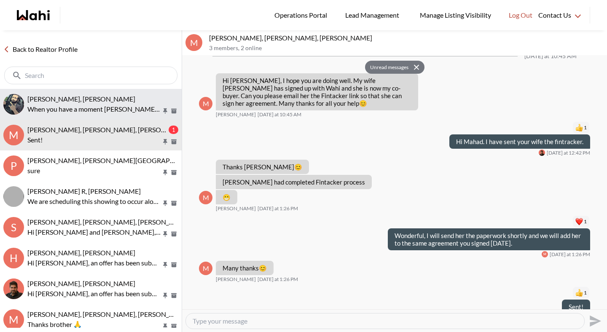
click at [61, 110] on p "When you have a moment [PERSON_NAME], can you please let me know who your lawye…" at bounding box center [94, 109] width 134 height 10
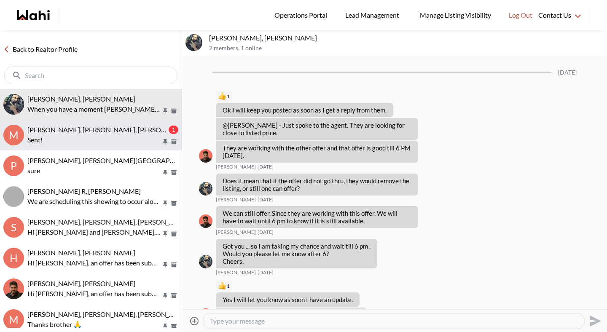
scroll to position [3836, 0]
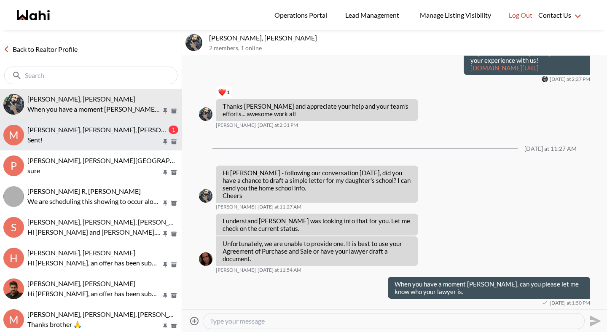
click at [61, 140] on p "Sent!" at bounding box center [94, 140] width 134 height 10
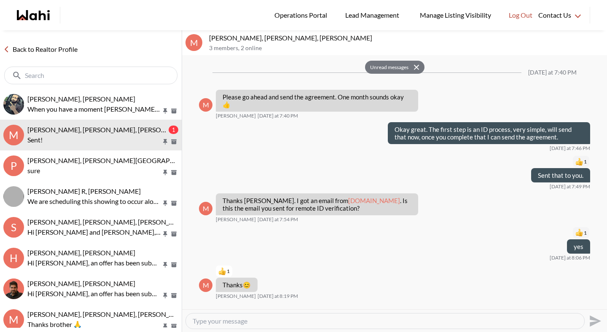
scroll to position [709, 0]
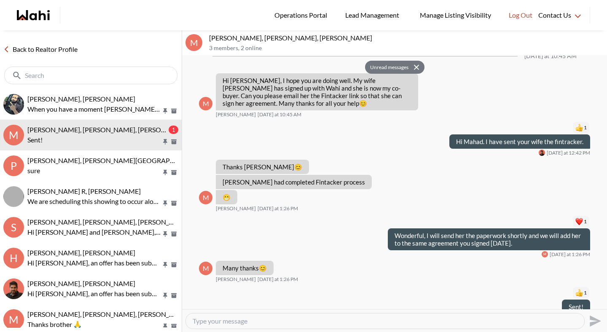
click at [62, 49] on link "Back to Realtor Profile" at bounding box center [40, 49] width 81 height 11
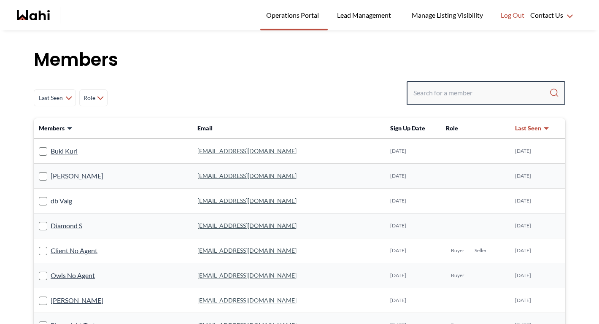
click at [467, 87] on input "Search input" at bounding box center [481, 92] width 136 height 15
paste input "[EMAIL_ADDRESS][DOMAIN_NAME]"
type input "[EMAIL_ADDRESS][DOMAIN_NAME]"
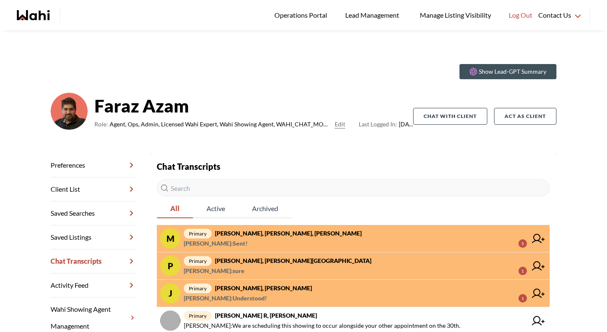
click at [265, 232] on strong "[PERSON_NAME], [PERSON_NAME], [PERSON_NAME]" at bounding box center [288, 233] width 147 height 7
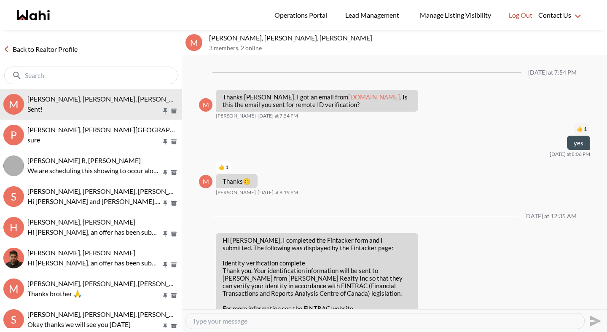
scroll to position [612, 0]
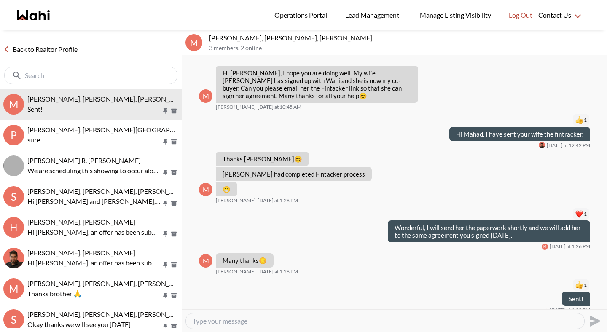
click at [70, 50] on link "Back to Realtor Profile" at bounding box center [40, 49] width 81 height 11
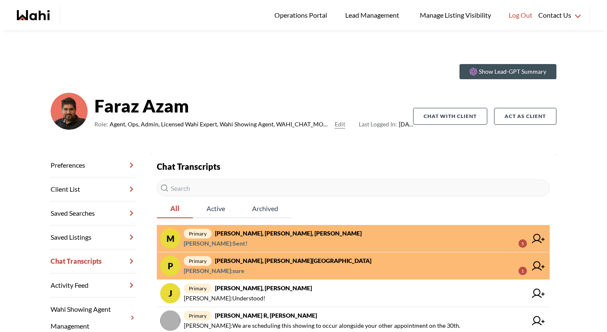
click at [234, 266] on span "[PERSON_NAME] : sure" at bounding box center [214, 271] width 61 height 10
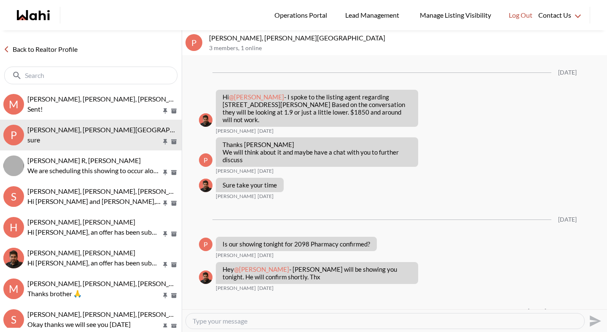
scroll to position [893, 0]
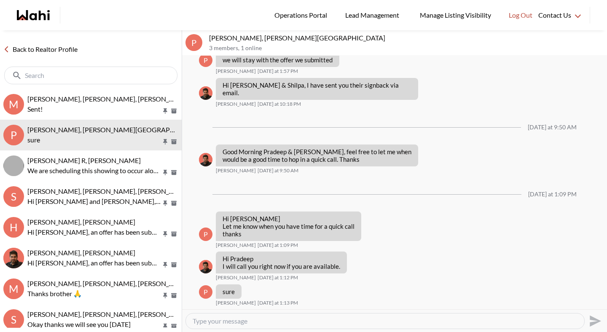
click at [66, 48] on link "Back to Realtor Profile" at bounding box center [40, 49] width 81 height 11
